Goal: Information Seeking & Learning: Learn about a topic

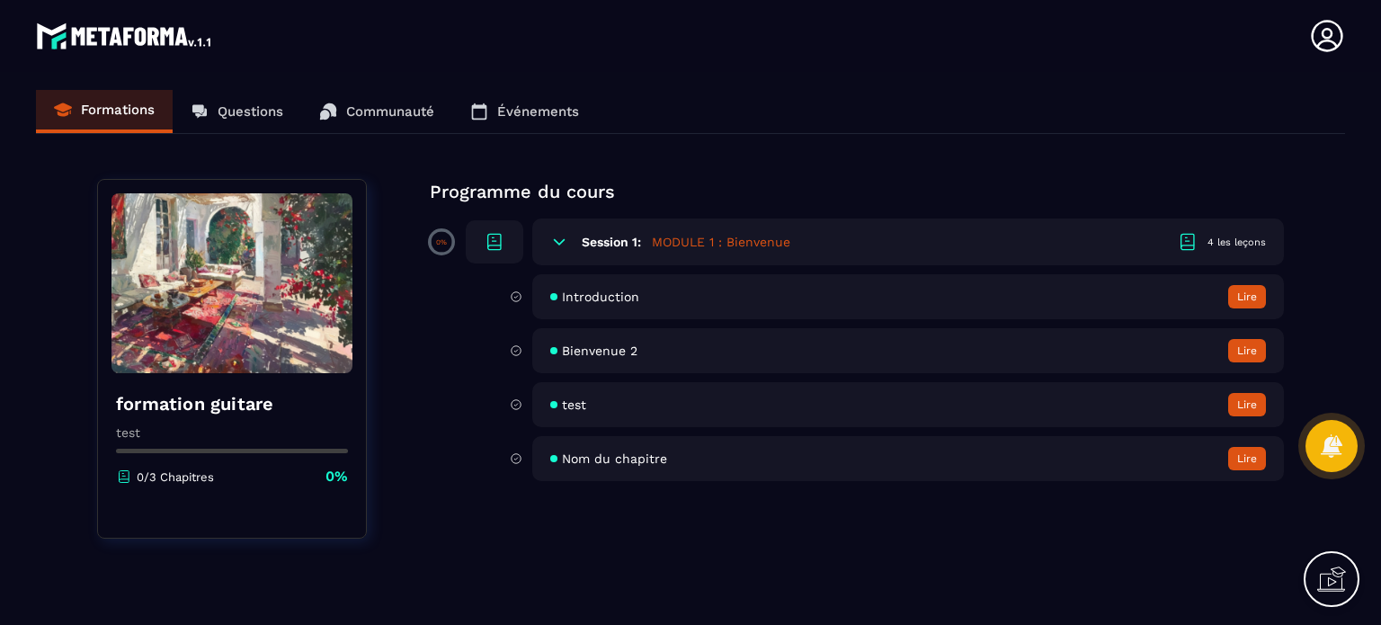
click at [552, 303] on div "Introduction Lire" at bounding box center [908, 296] width 752 height 45
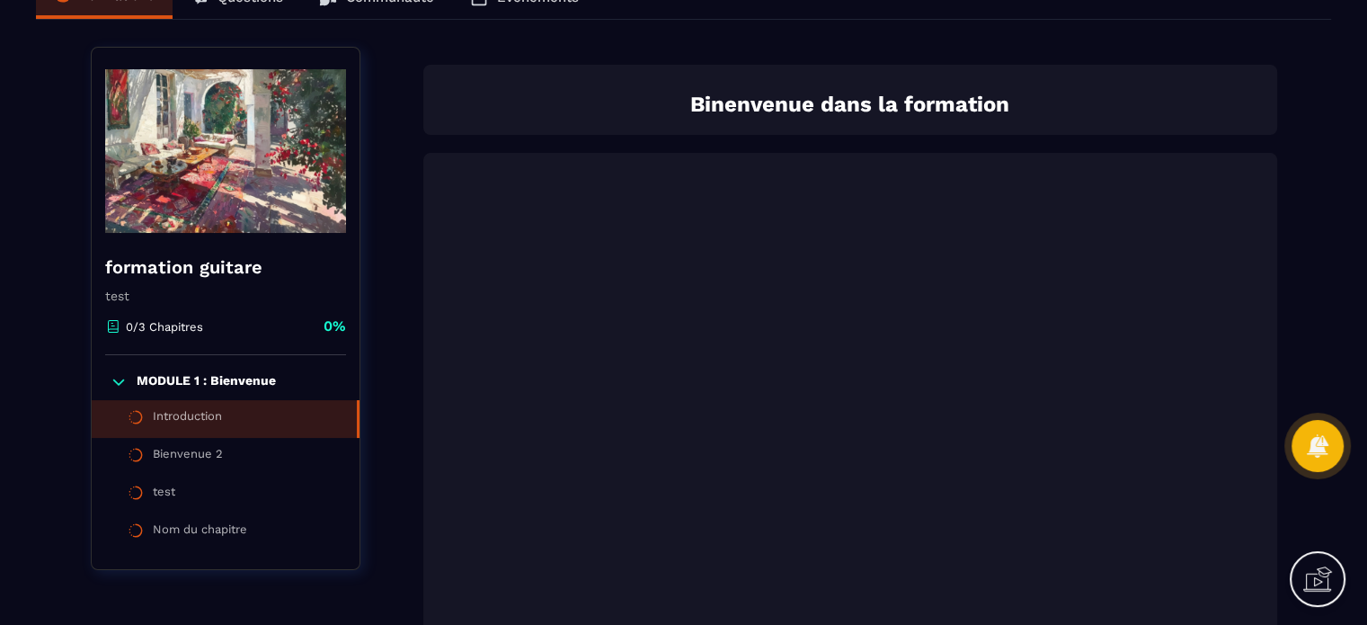
scroll to position [112, 0]
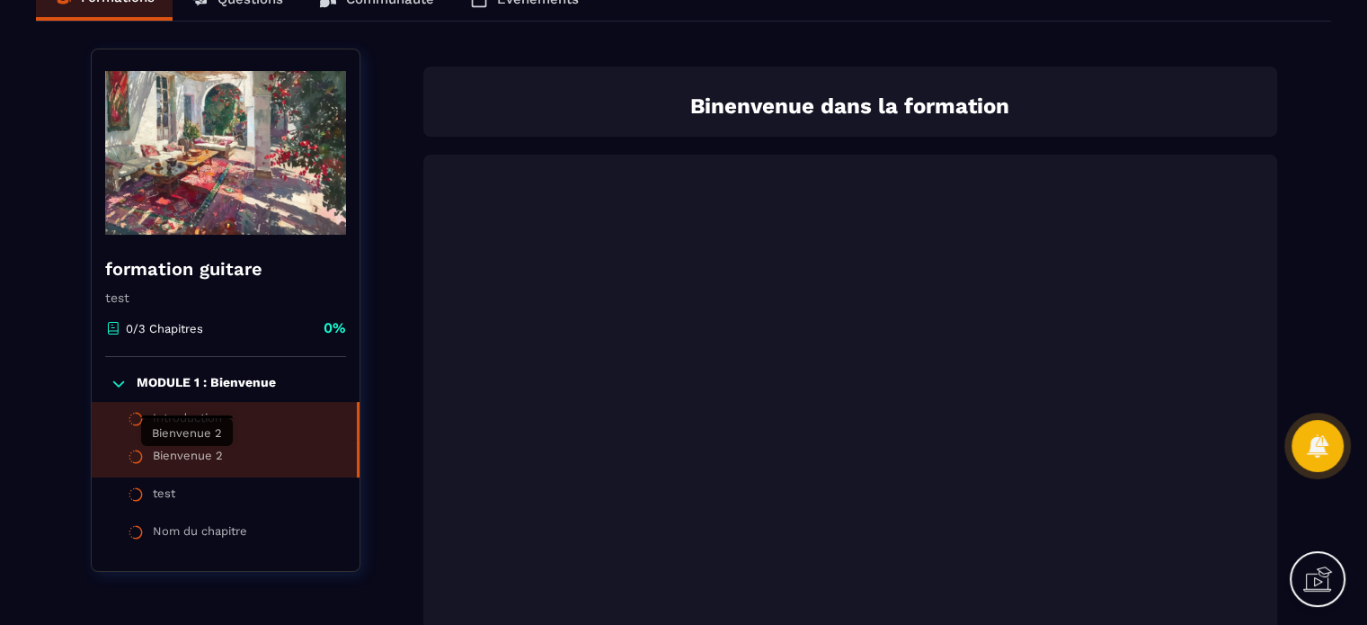
click at [160, 462] on div "Bienvenue 2" at bounding box center [188, 459] width 70 height 20
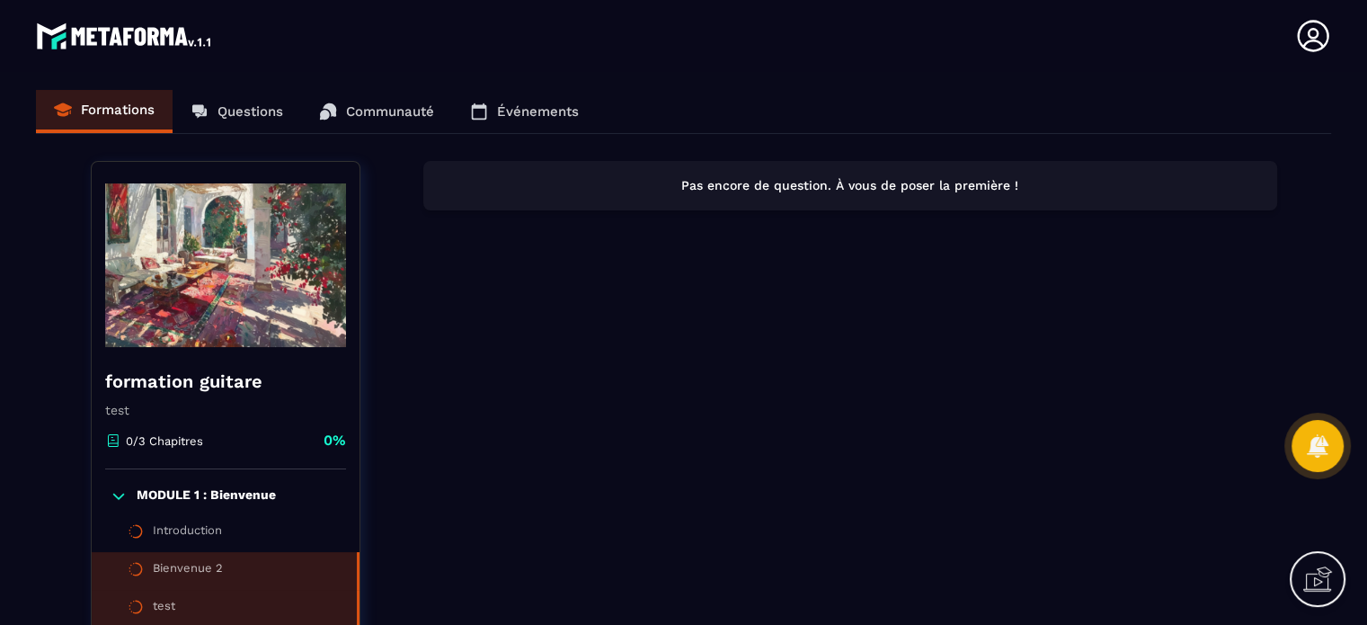
click at [158, 602] on div "test" at bounding box center [164, 609] width 22 height 20
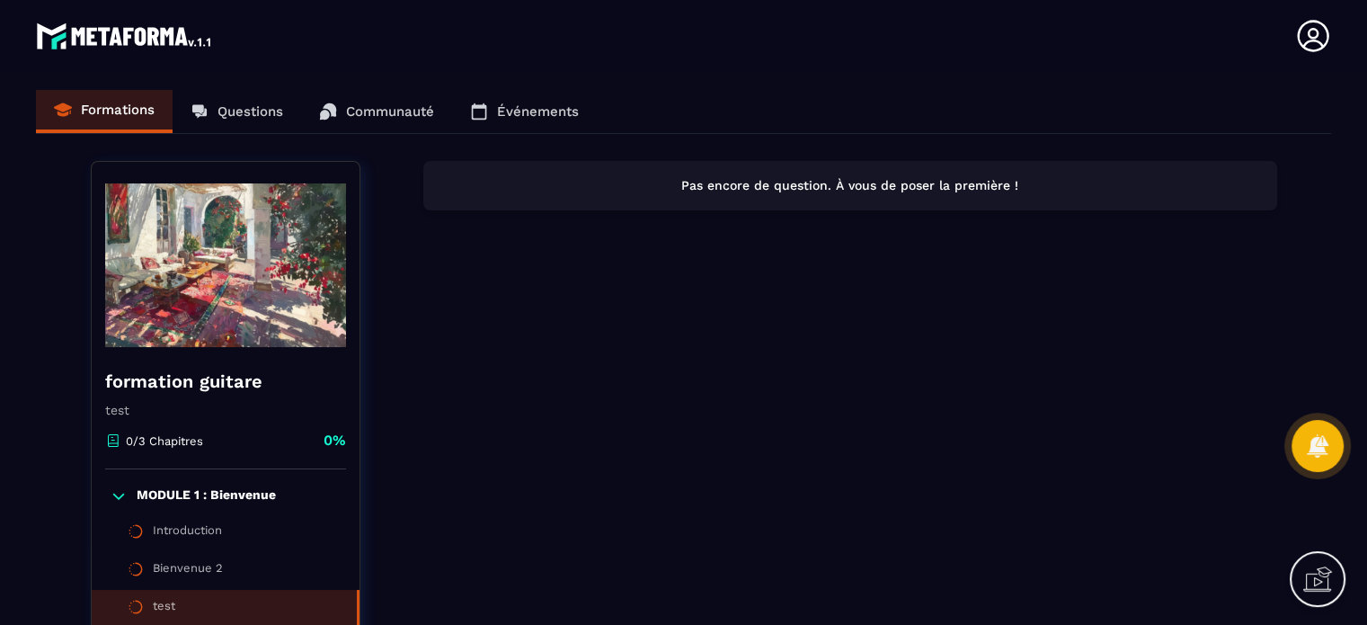
scroll to position [171, 0]
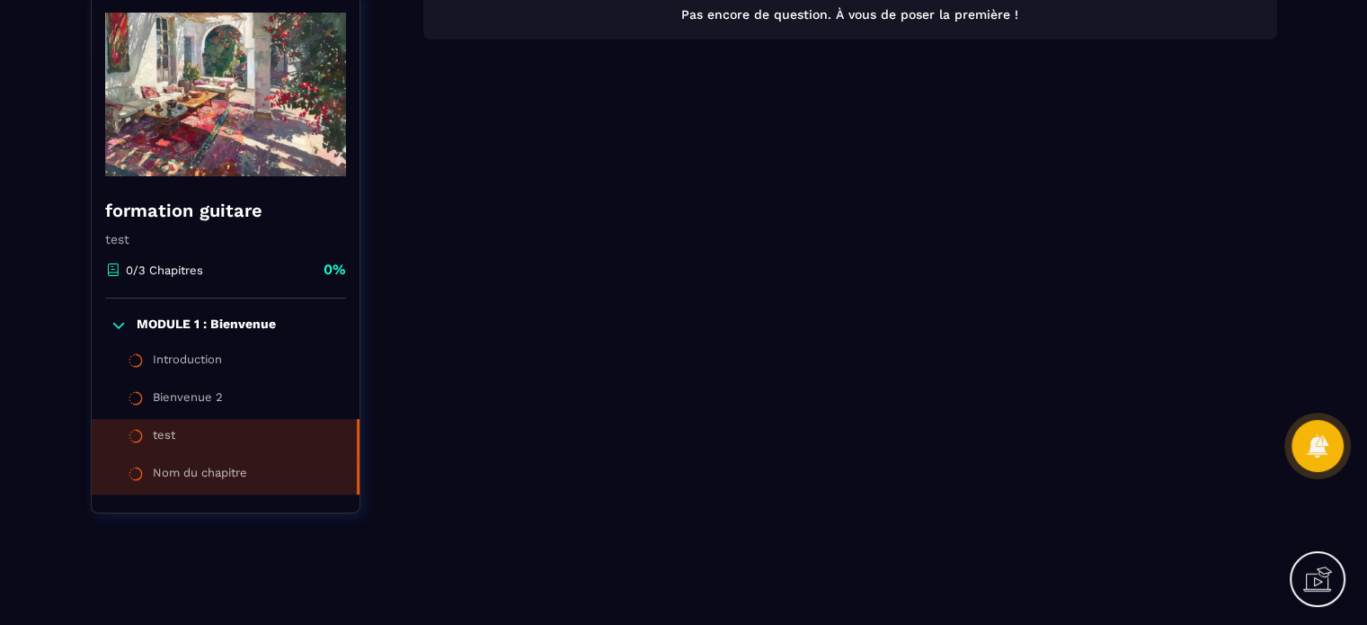
click at [210, 476] on div "Nom du chapitre" at bounding box center [200, 476] width 94 height 20
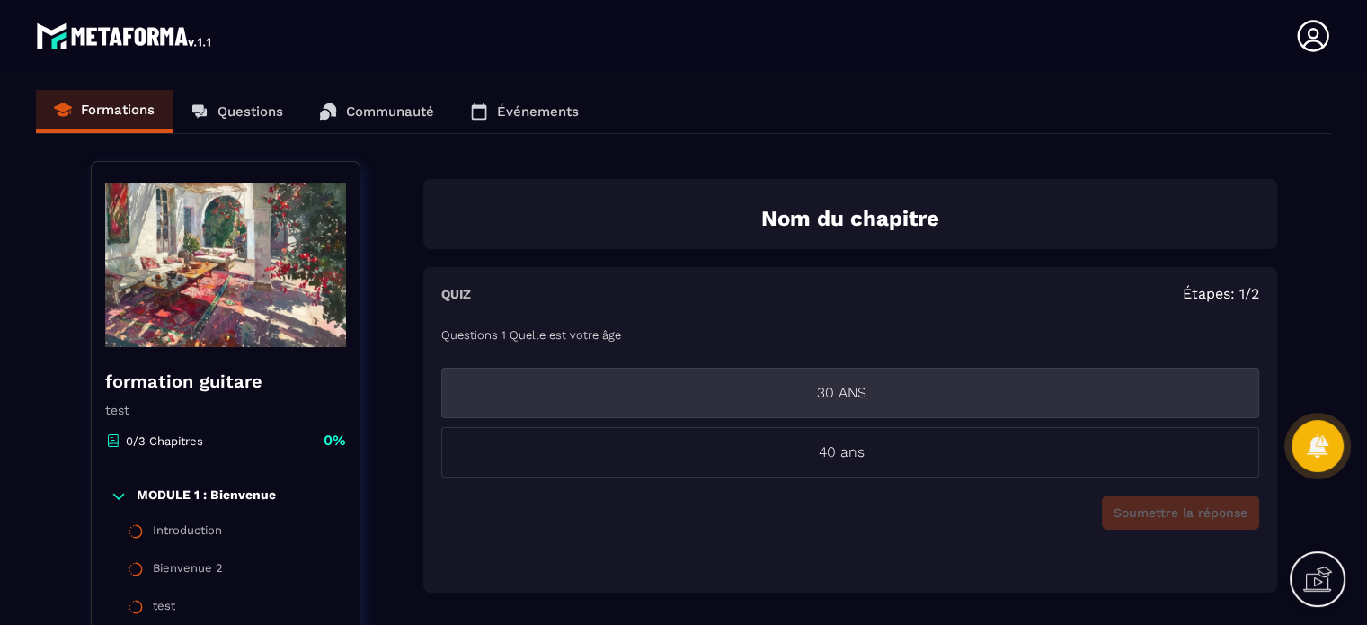
click at [754, 395] on p "30 ANS" at bounding box center [842, 393] width 800 height 22
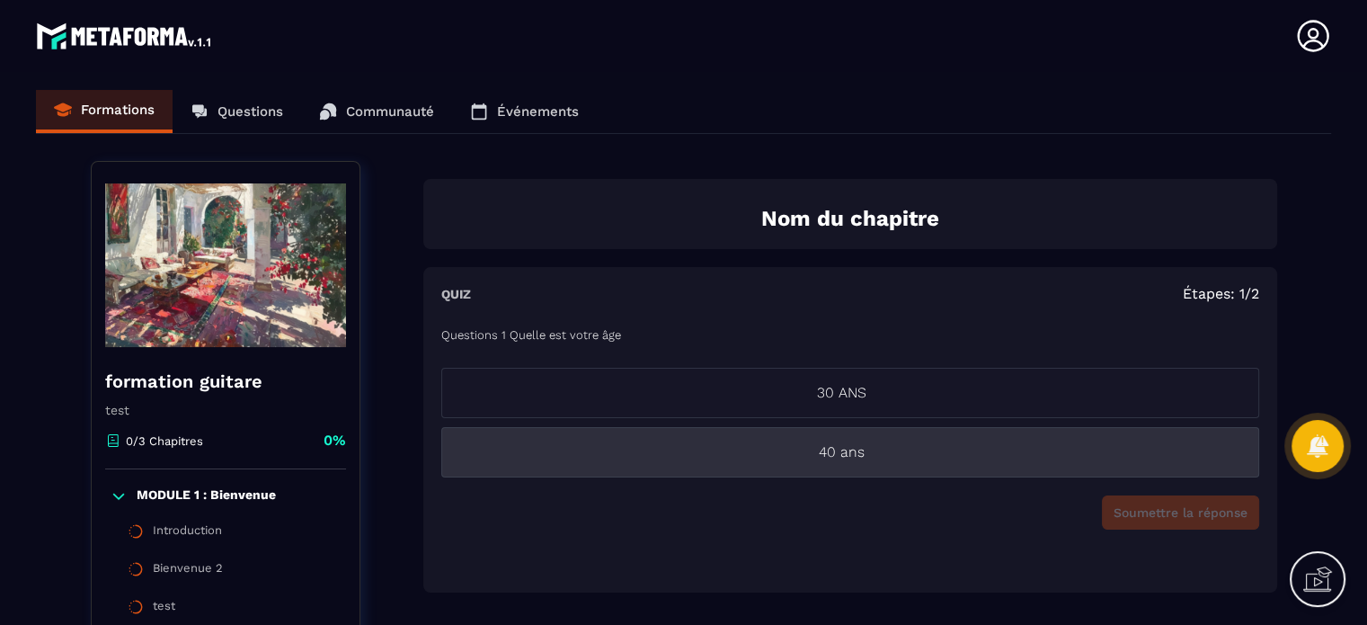
click at [775, 449] on p "40 ans" at bounding box center [842, 452] width 800 height 22
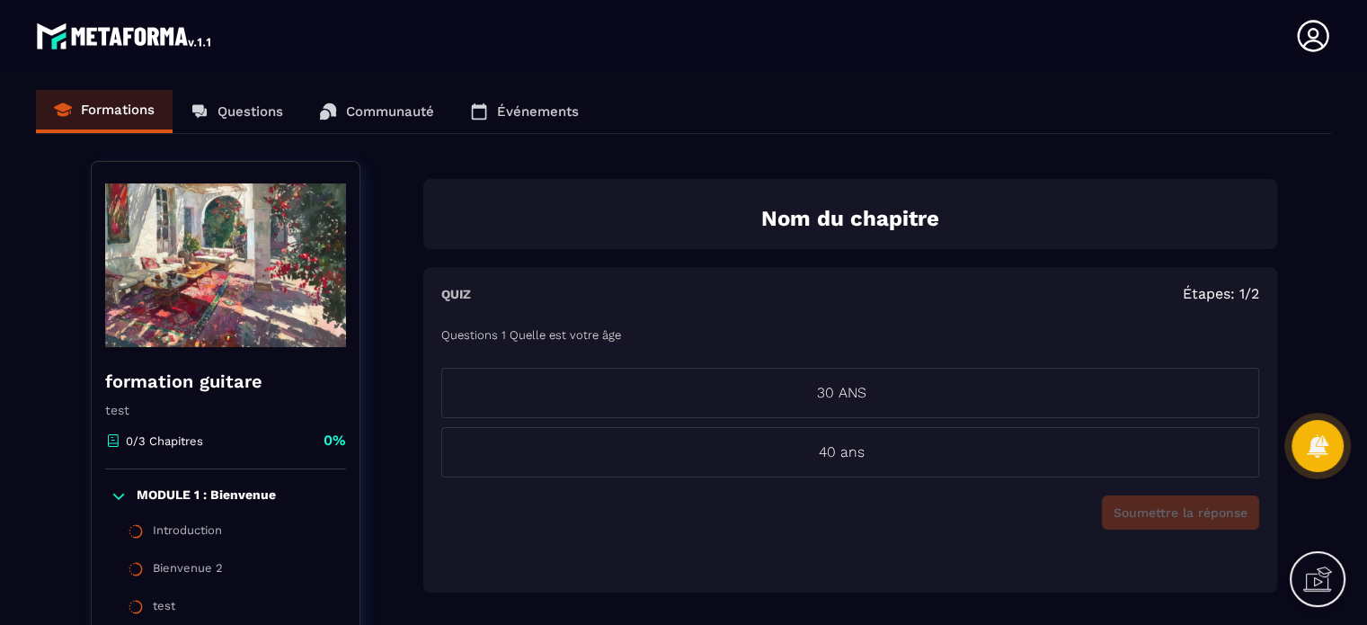
click at [1143, 521] on div "Soumettre la réponse" at bounding box center [850, 512] width 818 height 34
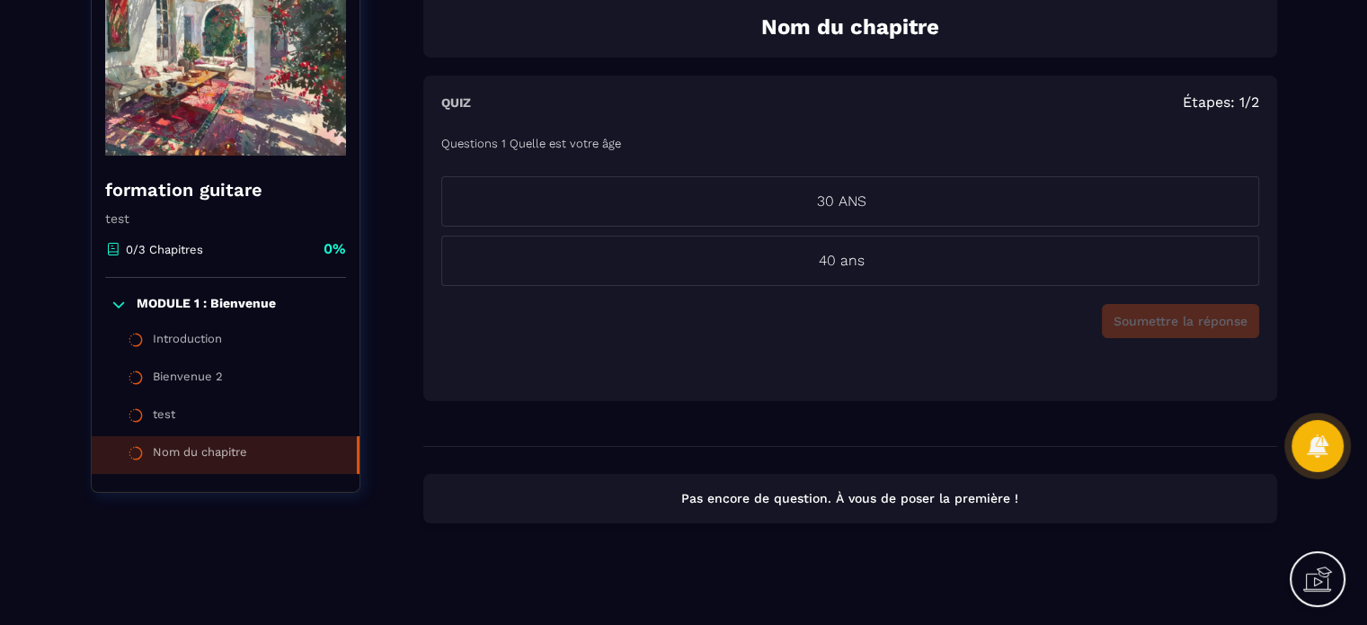
scroll to position [208, 0]
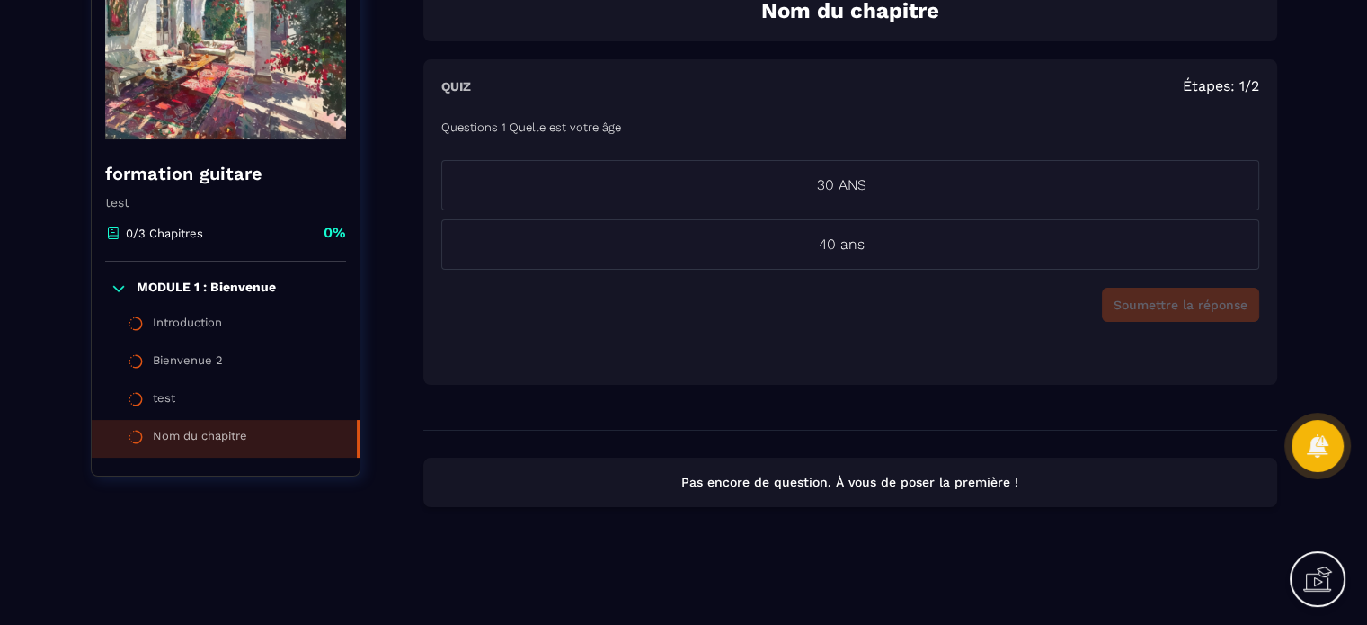
click at [846, 215] on ul "30 ANS 40 ans" at bounding box center [850, 215] width 818 height 110
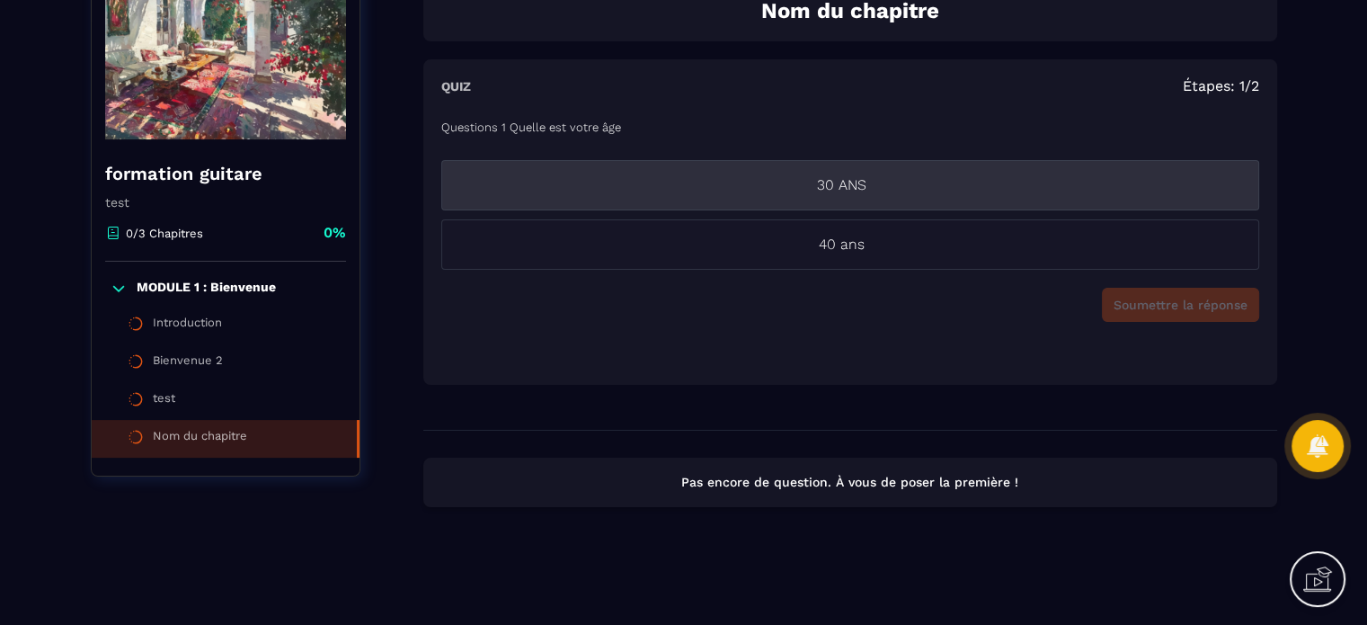
click at [831, 188] on p "30 ANS" at bounding box center [842, 185] width 800 height 22
click at [802, 193] on p "30 ANS" at bounding box center [842, 185] width 800 height 22
